Goal: Transaction & Acquisition: Purchase product/service

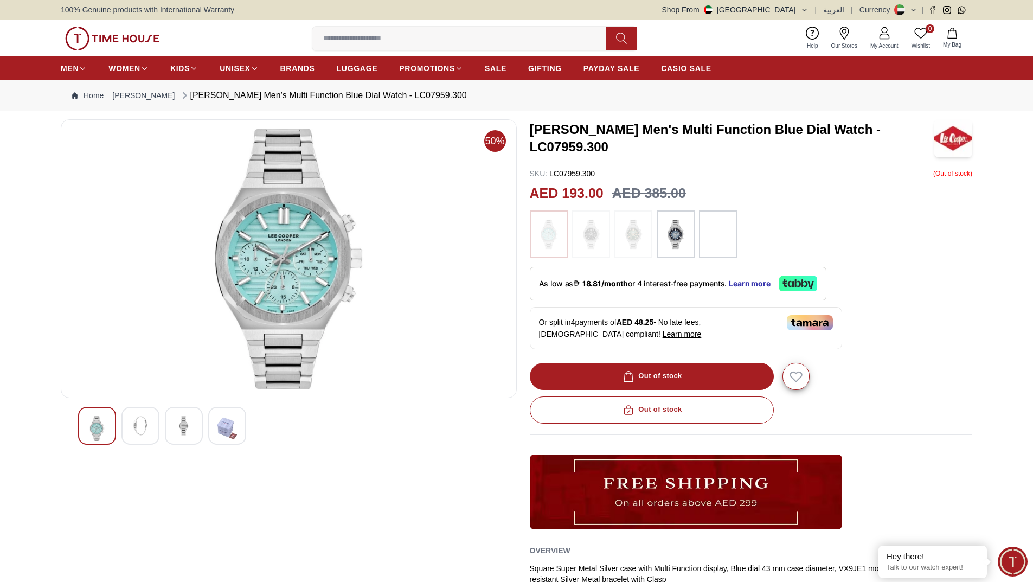
click at [131, 433] on img at bounding box center [141, 426] width 20 height 20
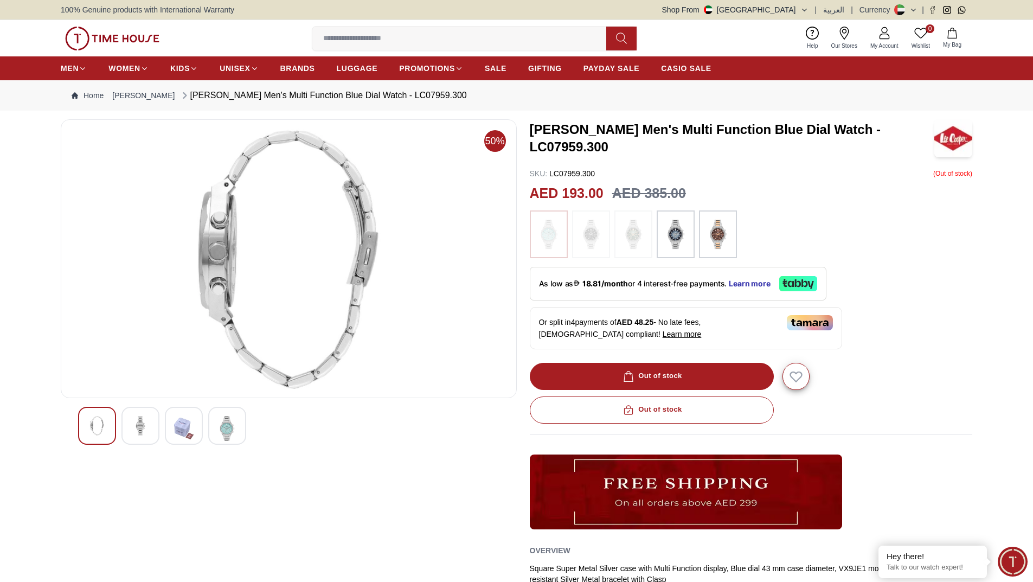
click at [233, 429] on img at bounding box center [227, 428] width 20 height 25
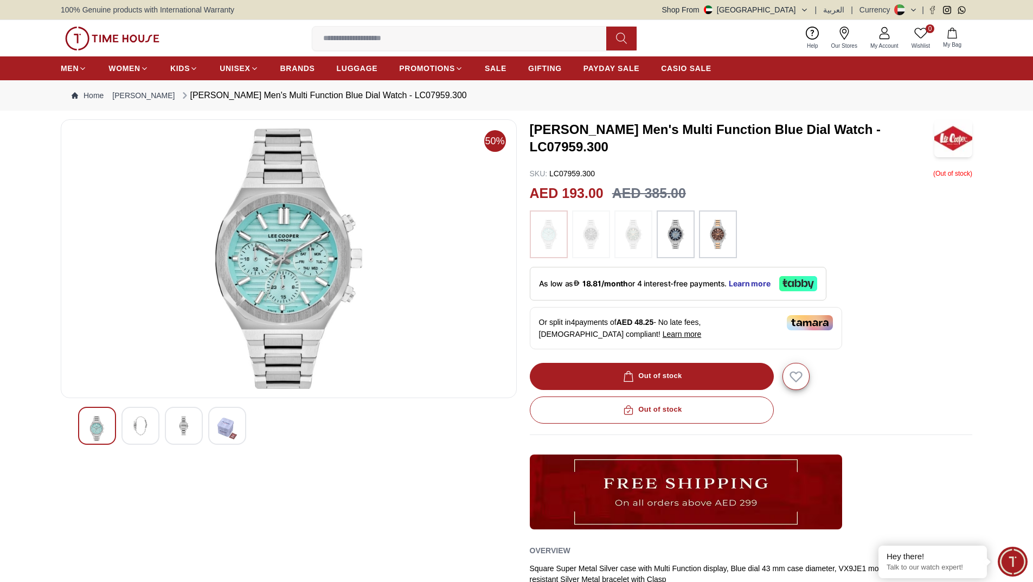
click at [185, 423] on img at bounding box center [184, 426] width 20 height 20
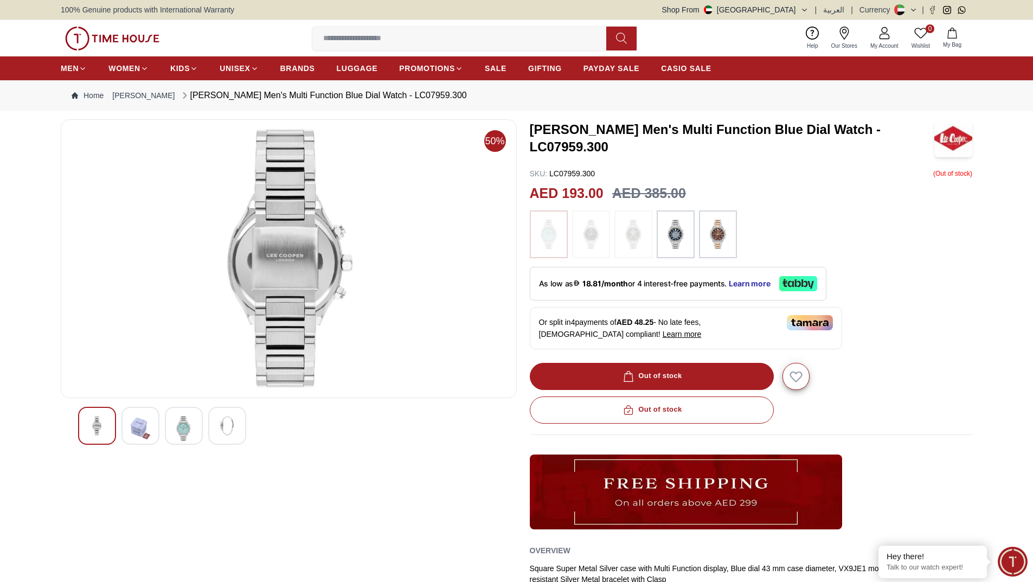
click at [93, 418] on img at bounding box center [97, 426] width 20 height 20
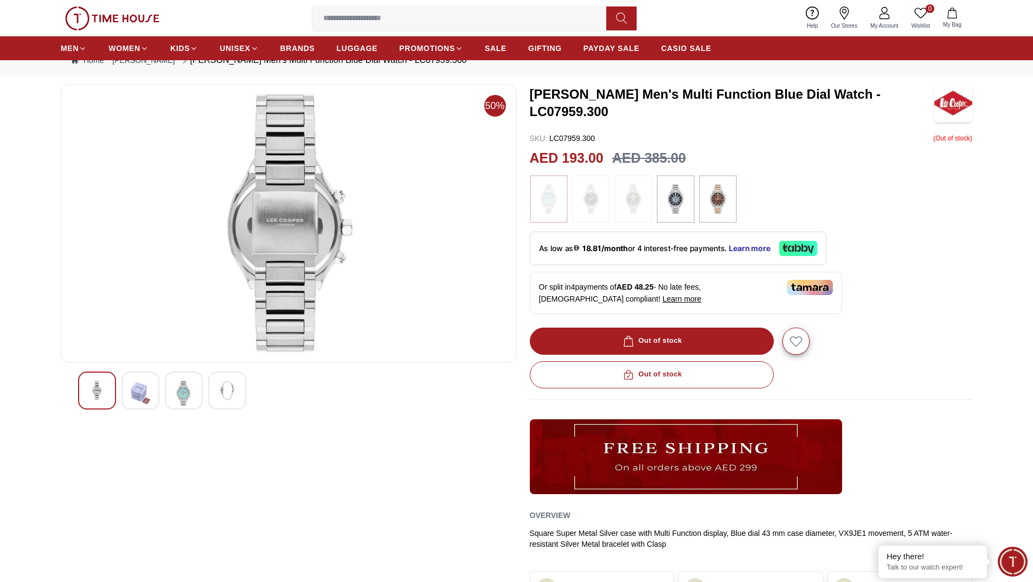
scroll to position [54, 0]
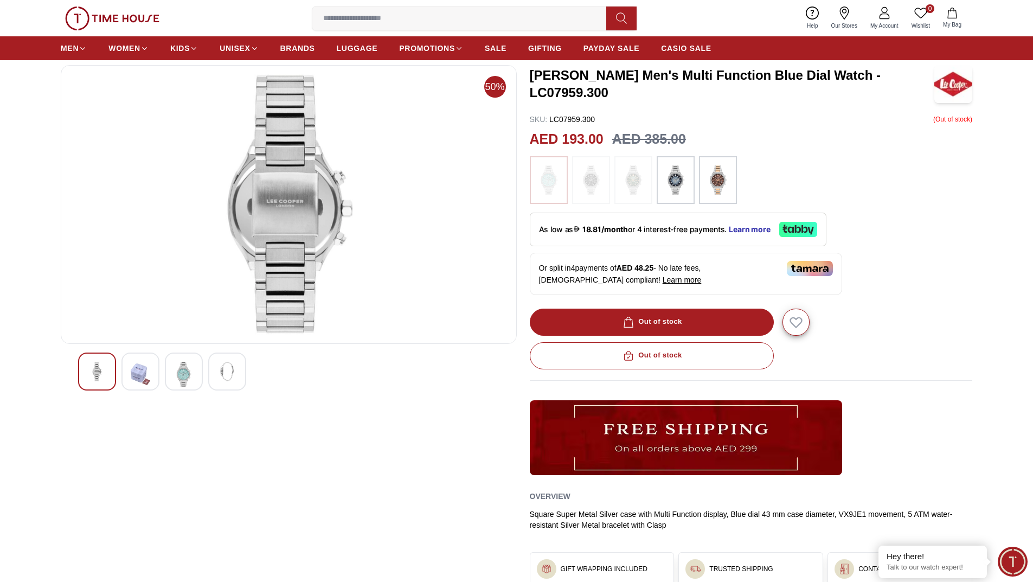
click at [681, 183] on img at bounding box center [675, 180] width 27 height 37
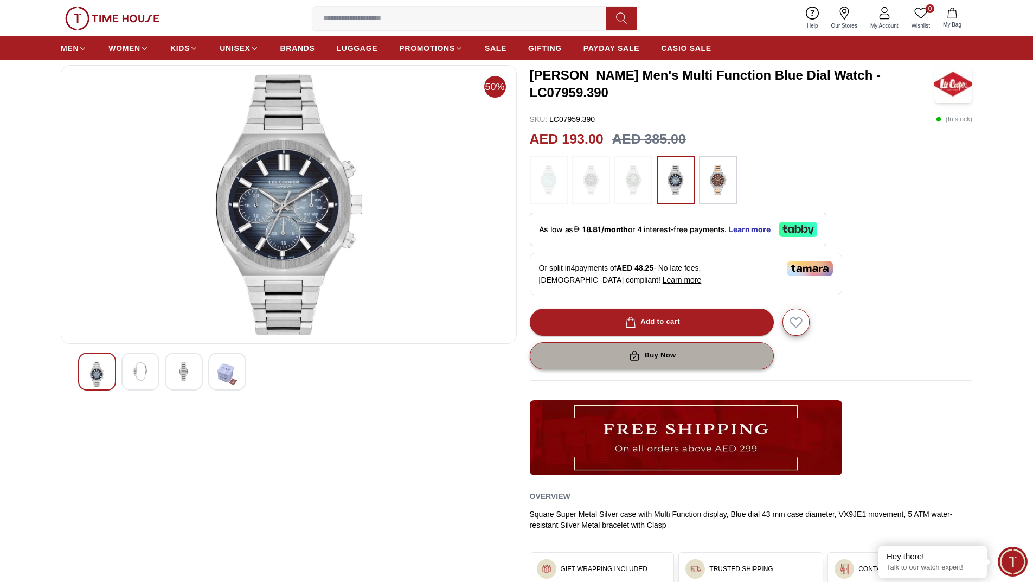
click at [644, 359] on div "Buy Now" at bounding box center [651, 355] width 49 height 12
